Goal: Task Accomplishment & Management: Manage account settings

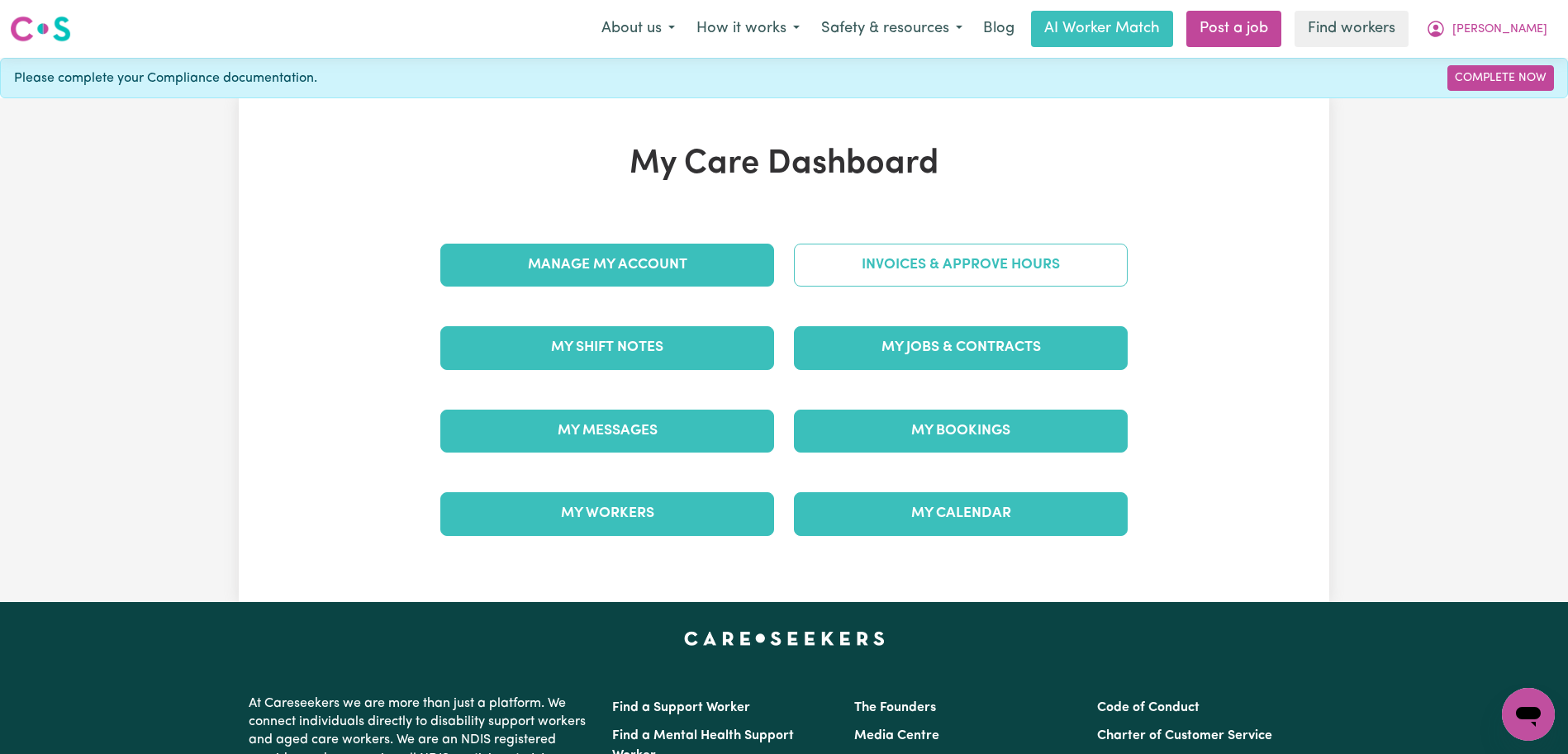
click at [915, 281] on link "Invoices & Approve Hours" at bounding box center [961, 265] width 334 height 43
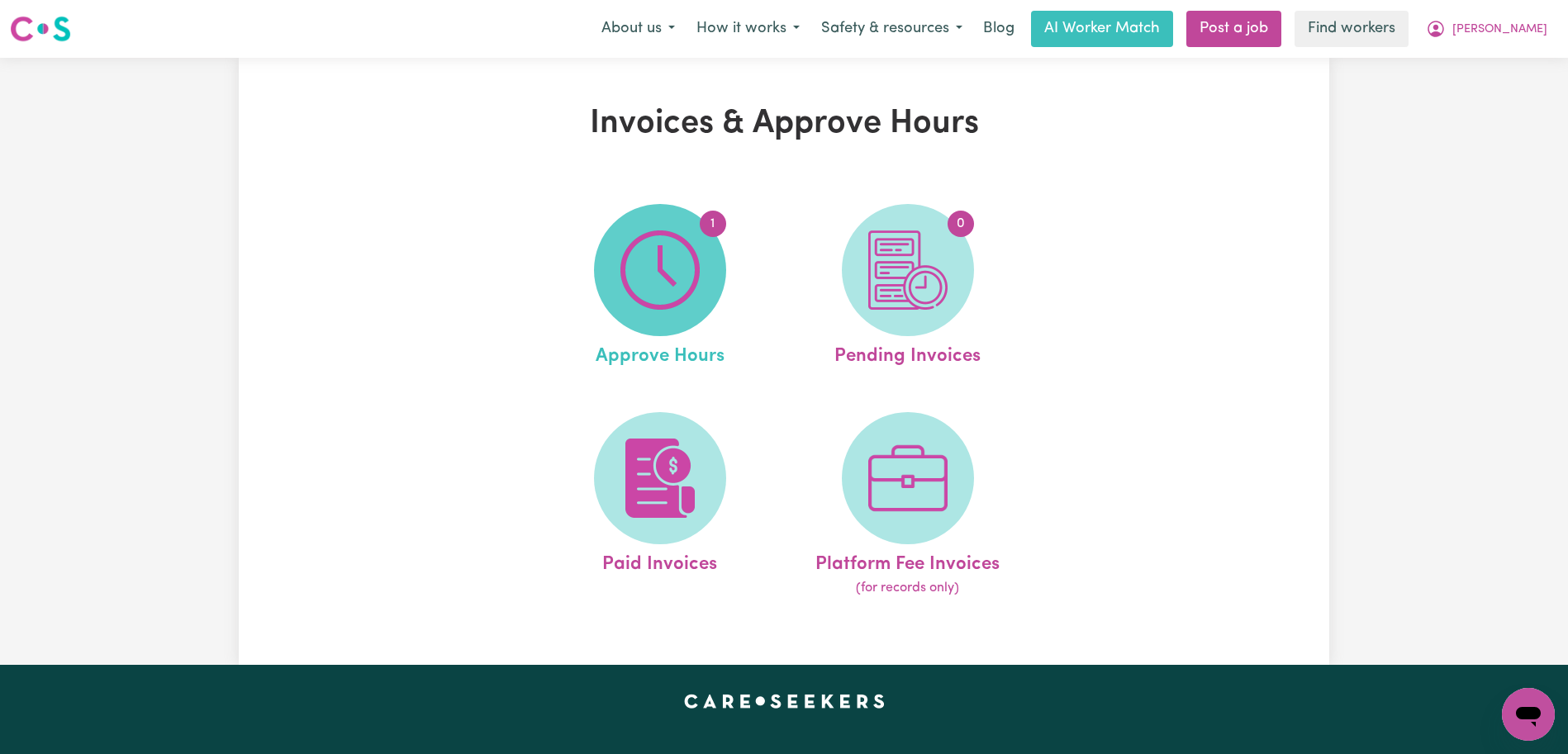
click at [625, 284] on img at bounding box center [660, 270] width 80 height 80
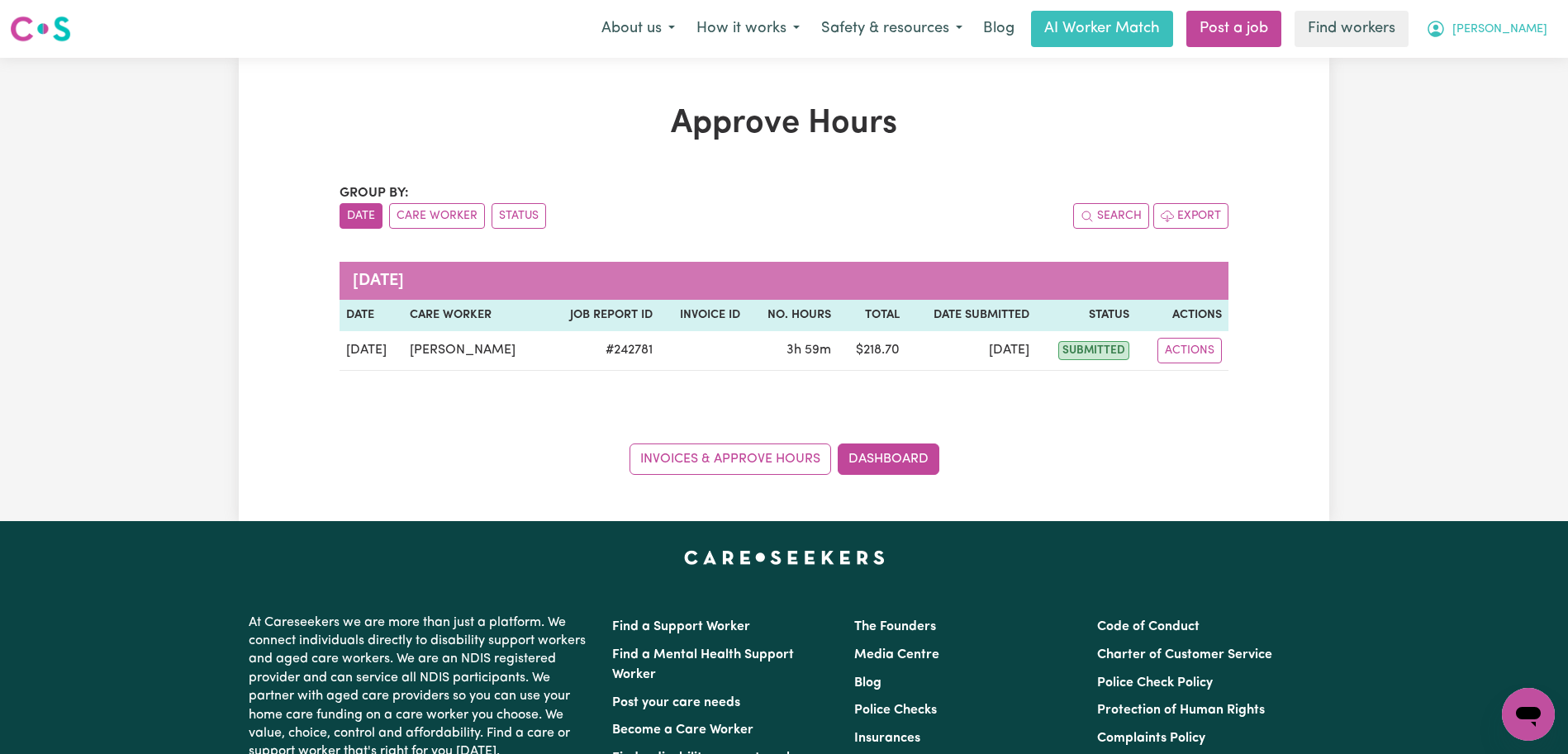
click at [1518, 27] on span "[PERSON_NAME]" at bounding box center [1499, 30] width 95 height 18
click at [1534, 18] on button "[PERSON_NAME]" at bounding box center [1486, 29] width 143 height 35
click at [1529, 83] on link "Logout" at bounding box center [1492, 95] width 131 height 32
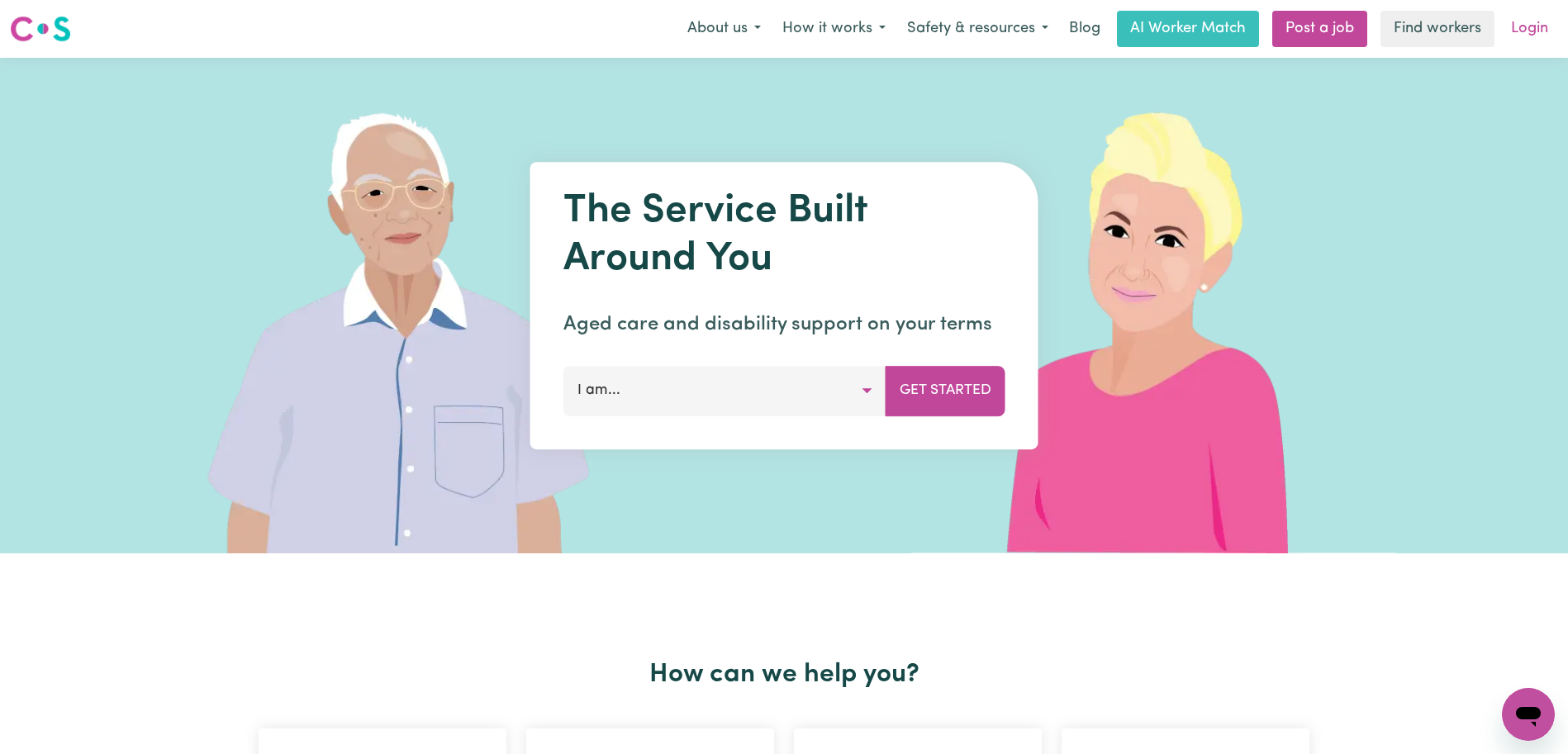
click at [1529, 36] on link "Login" at bounding box center [1529, 29] width 57 height 36
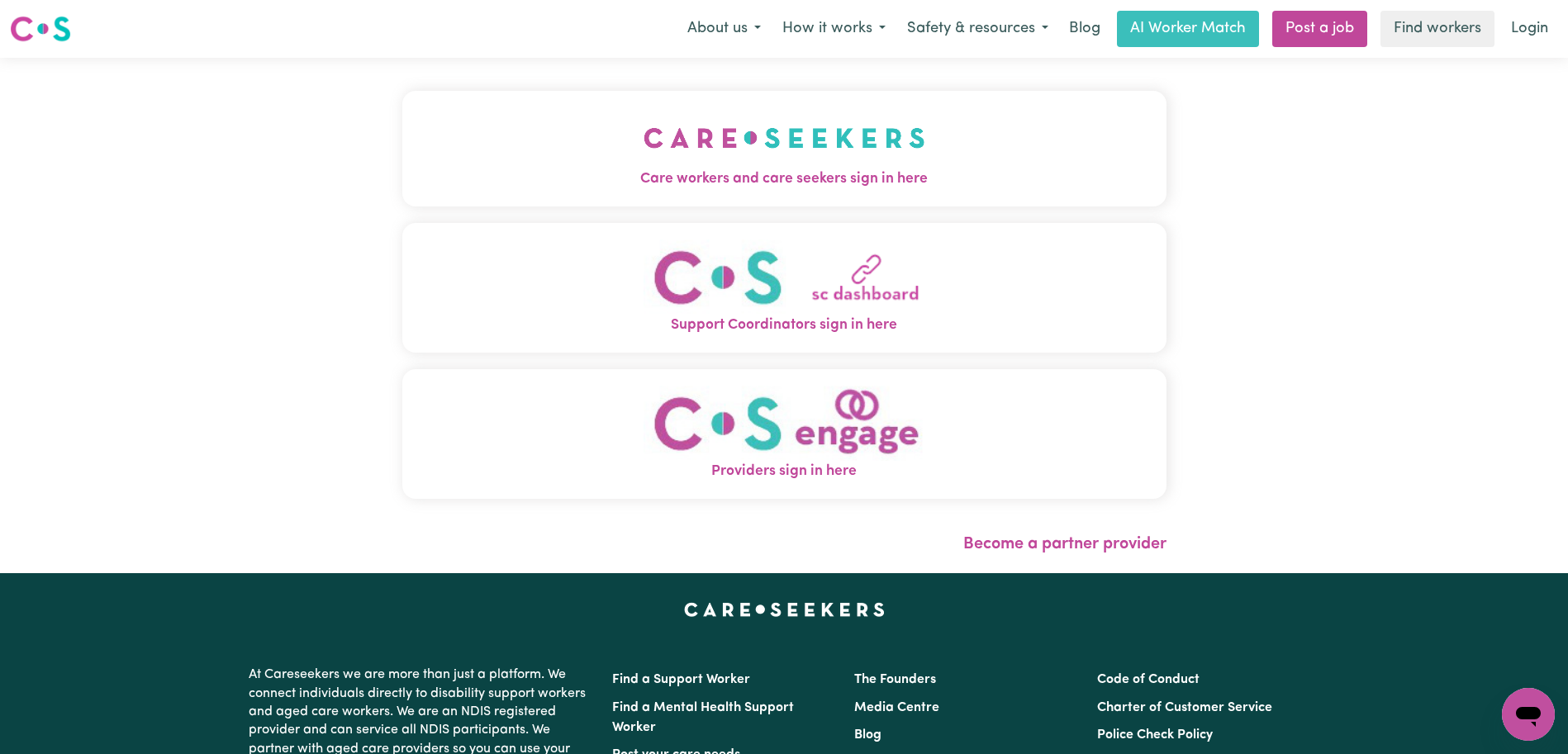
click at [761, 180] on span "Care workers and care seekers sign in here" at bounding box center [784, 180] width 764 height 21
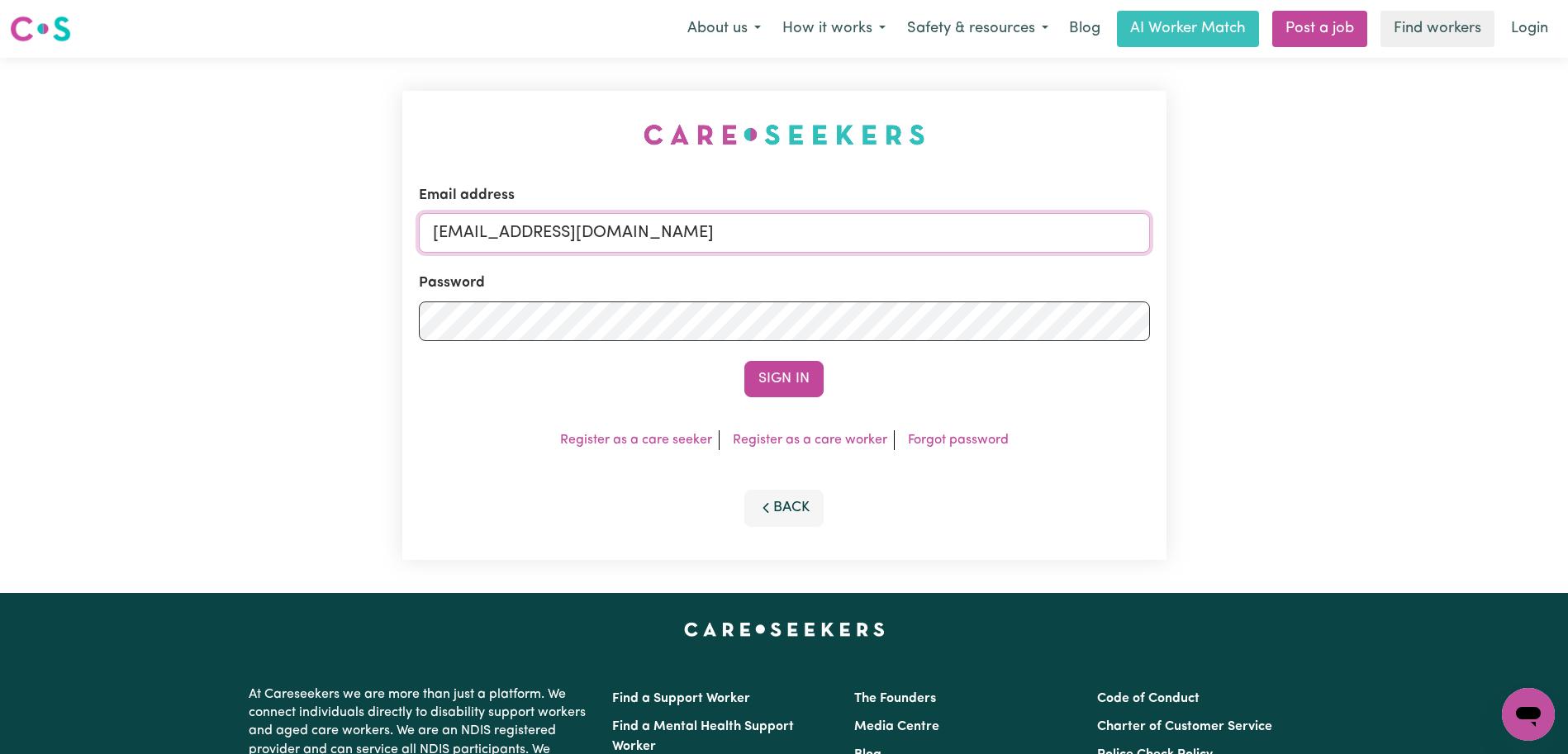
drag, startPoint x: 940, startPoint y: 239, endPoint x: 513, endPoint y: 242, distance: 427.0
click at [514, 243] on input "[EMAIL_ADDRESS][DOMAIN_NAME]" at bounding box center [784, 232] width 731 height 39
paste input "JeanPalfrey"
type input "[EMAIL_ADDRESS][DOMAIN_NAME]"
click at [744, 361] on button "Sign In" at bounding box center [784, 379] width 80 height 36
